Goal: Task Accomplishment & Management: Use online tool/utility

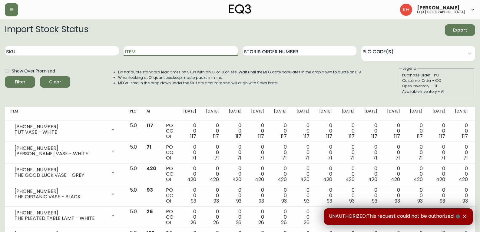
click at [179, 51] on input "Item" at bounding box center [181, 51] width 114 height 10
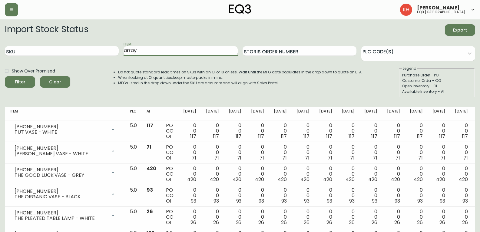
click at [5, 76] on button "Filter" at bounding box center [20, 82] width 30 height 12
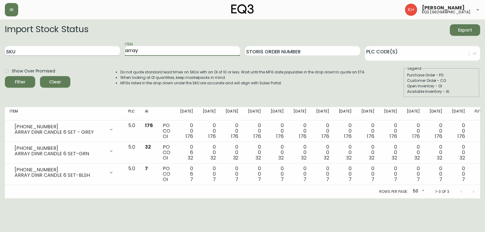
drag, startPoint x: 150, startPoint y: 51, endPoint x: 102, endPoint y: 53, distance: 47.3
click at [102, 53] on div "SKU Item array Storis Order Number PLC Code(s)" at bounding box center [242, 51] width 475 height 20
type input "candle"
click at [5, 76] on button "Filter" at bounding box center [20, 82] width 30 height 12
